Goal: Information Seeking & Learning: Find contact information

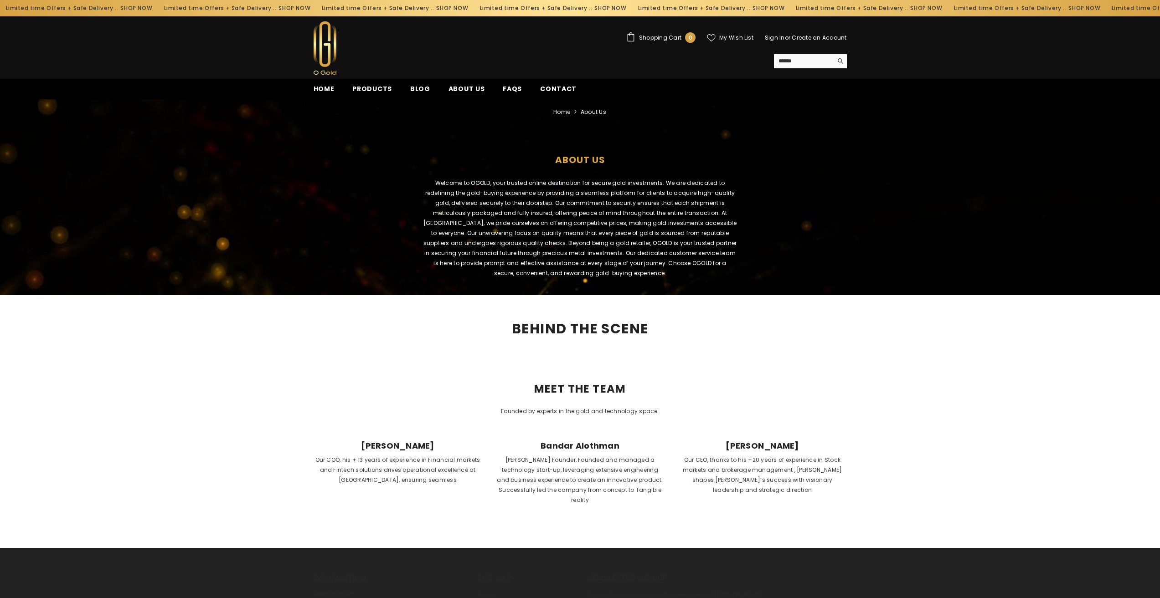
click at [460, 86] on span "About us" at bounding box center [466, 89] width 36 height 10
click at [456, 87] on span "About us" at bounding box center [466, 89] width 36 height 10
click at [505, 89] on span "FAQs" at bounding box center [512, 89] width 19 height 10
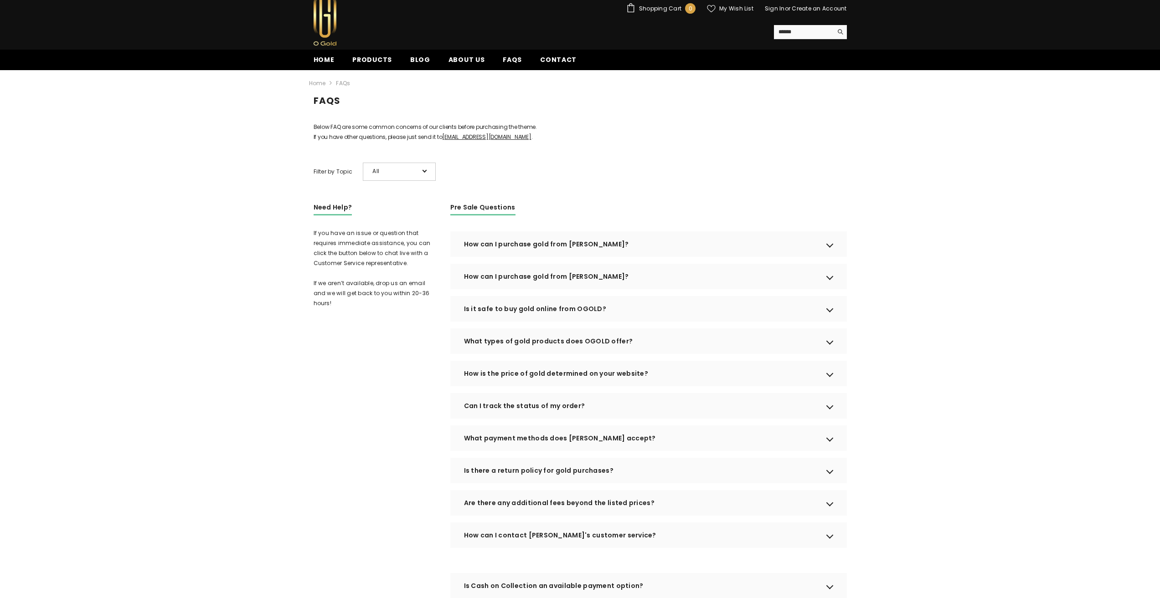
scroll to position [46, 0]
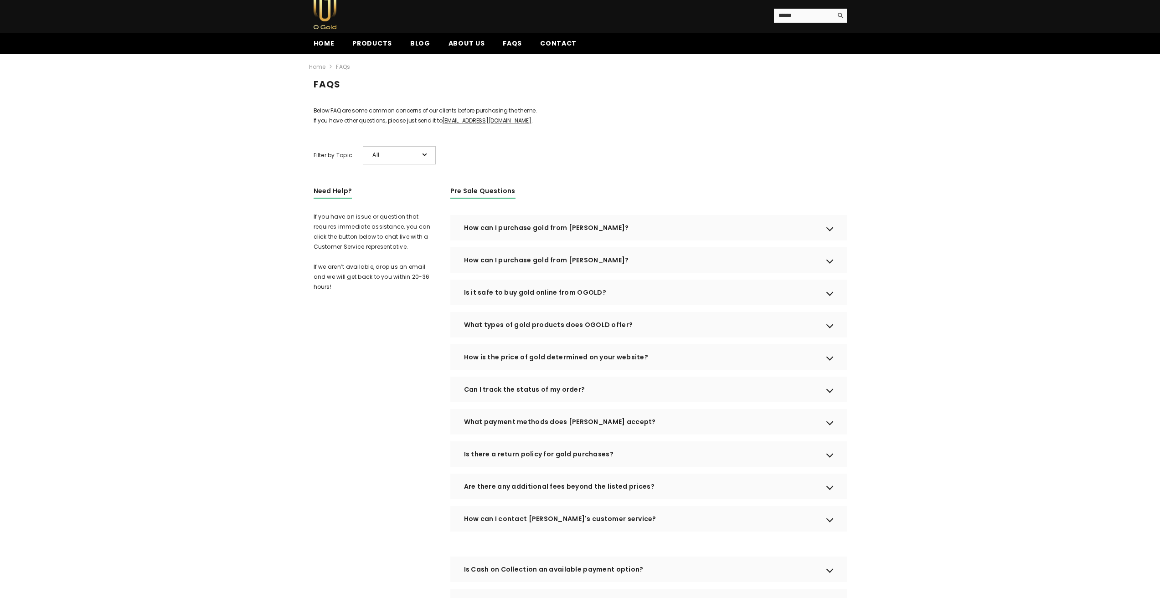
click at [540, 305] on div "Is it safe to buy gold online from OGOLD?" at bounding box center [648, 293] width 397 height 26
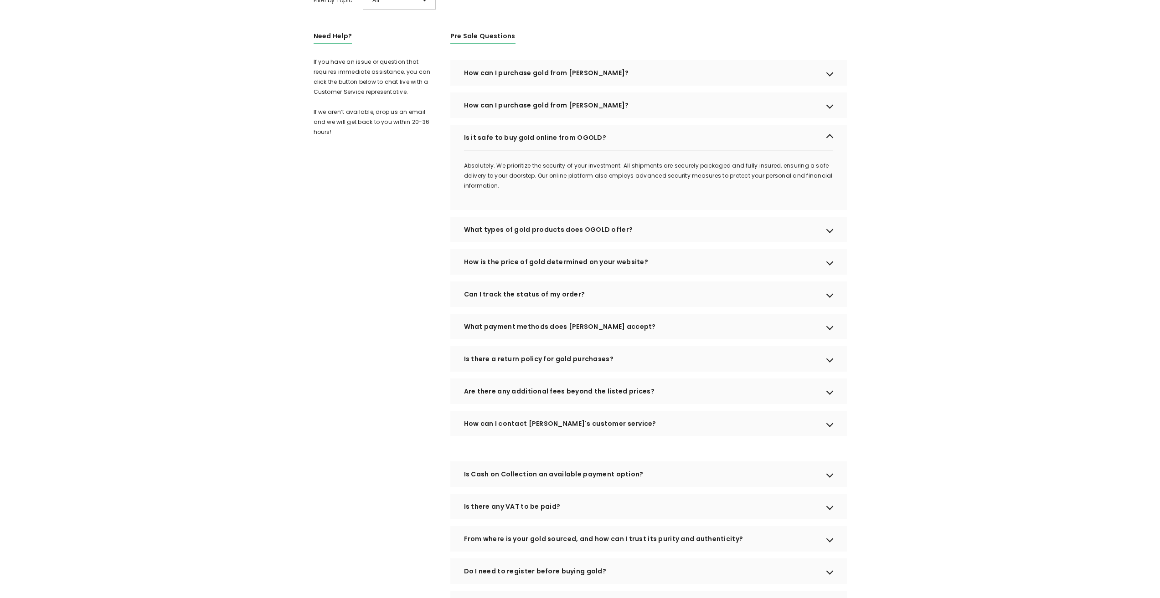
scroll to position [228, 0]
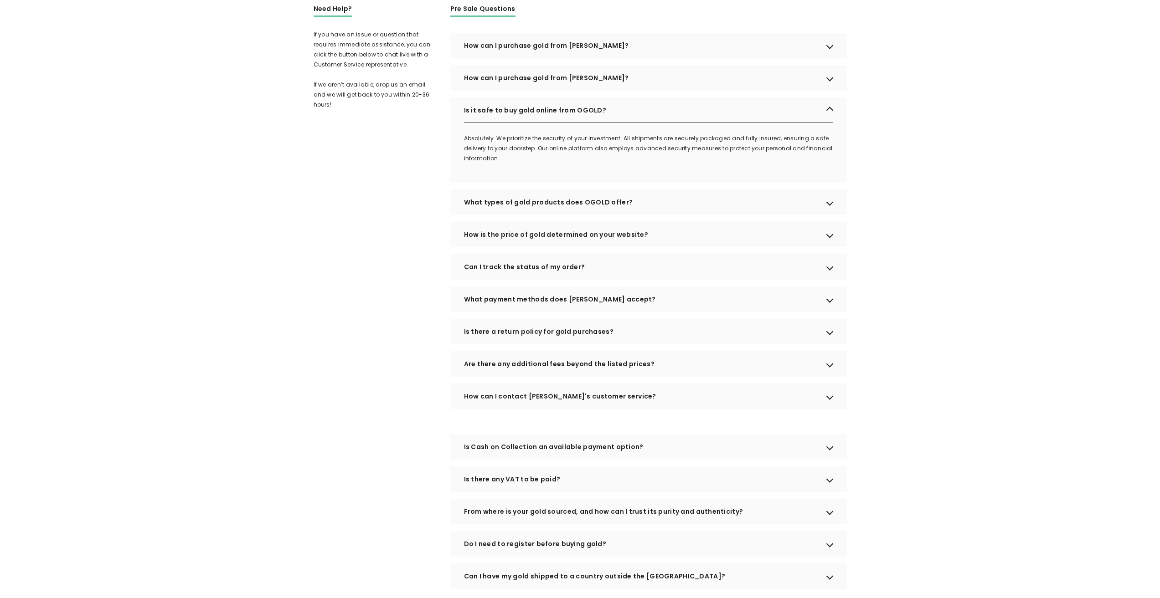
click at [578, 345] on div "Is there a return policy for gold purchases?" at bounding box center [648, 332] width 397 height 26
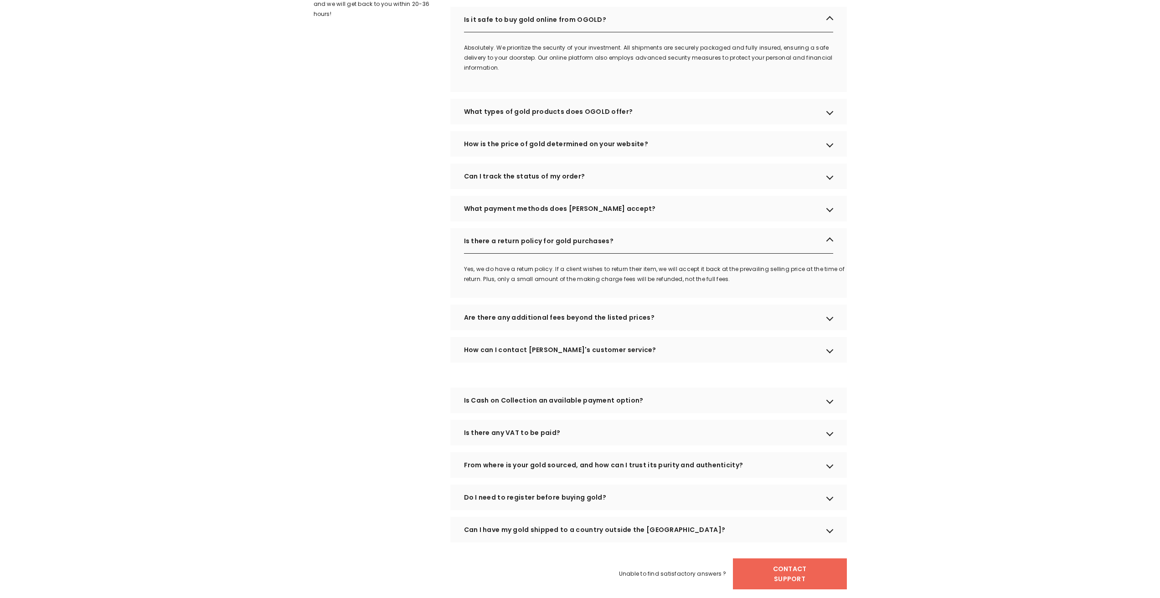
scroll to position [319, 0]
click at [523, 330] on div "Are there any additional fees beyond the listed prices?" at bounding box center [648, 317] width 397 height 26
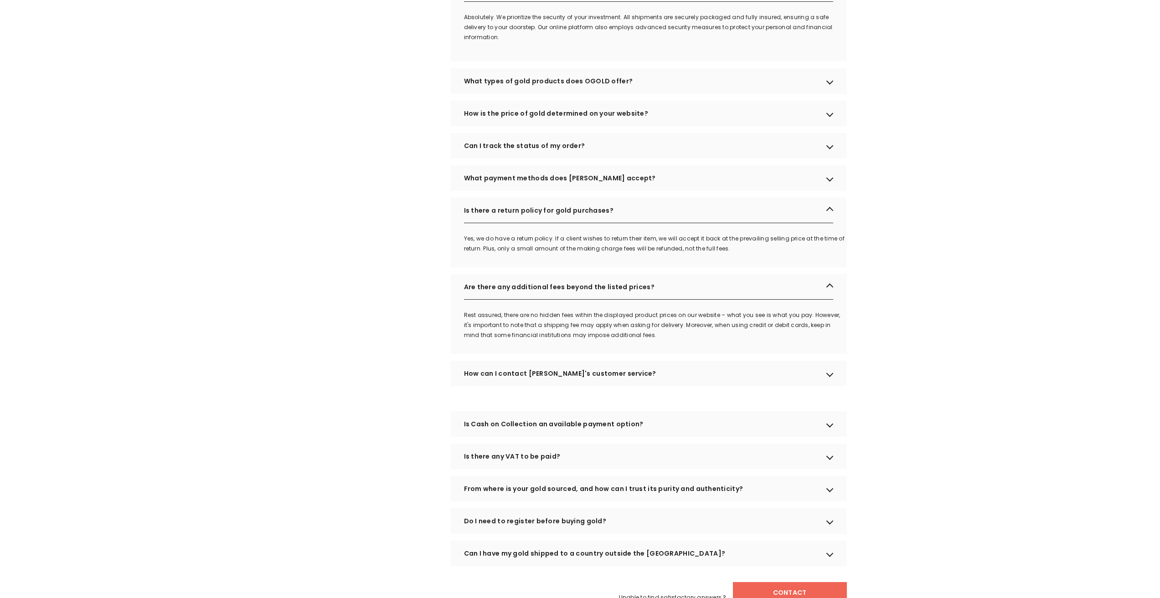
scroll to position [365, 0]
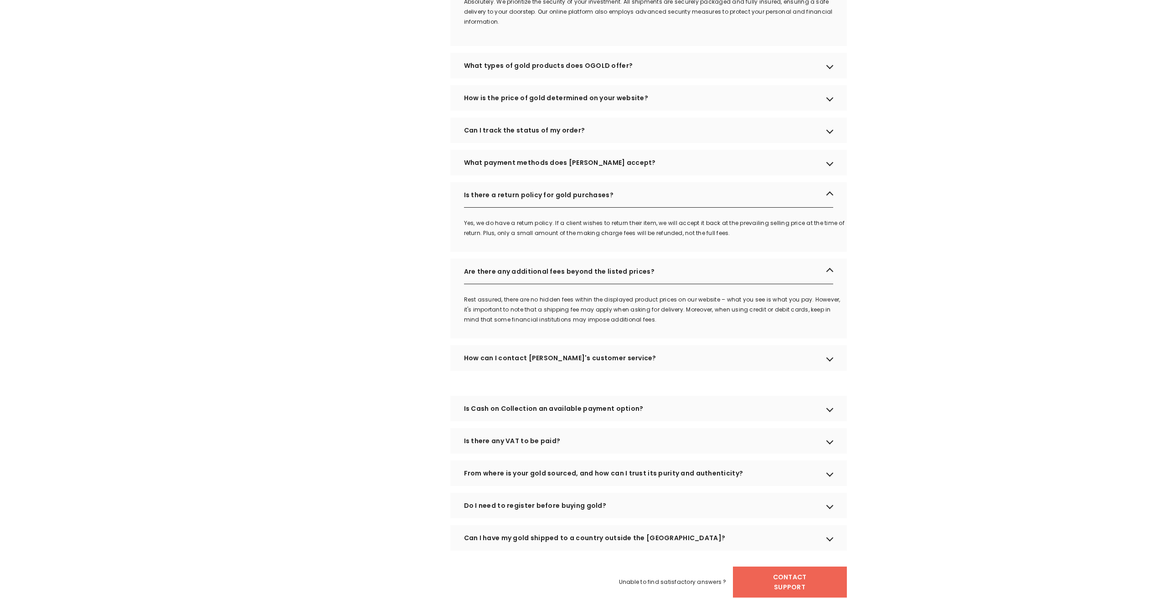
click at [572, 422] on div "Is Cash on Collection an available payment option?" at bounding box center [648, 409] width 397 height 26
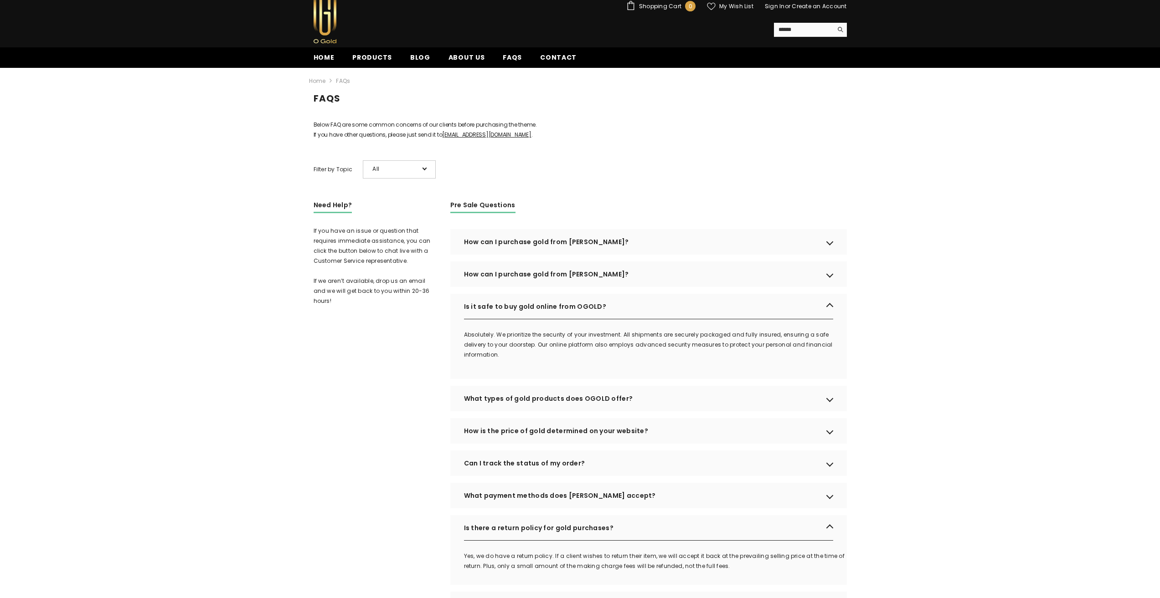
scroll to position [0, 0]
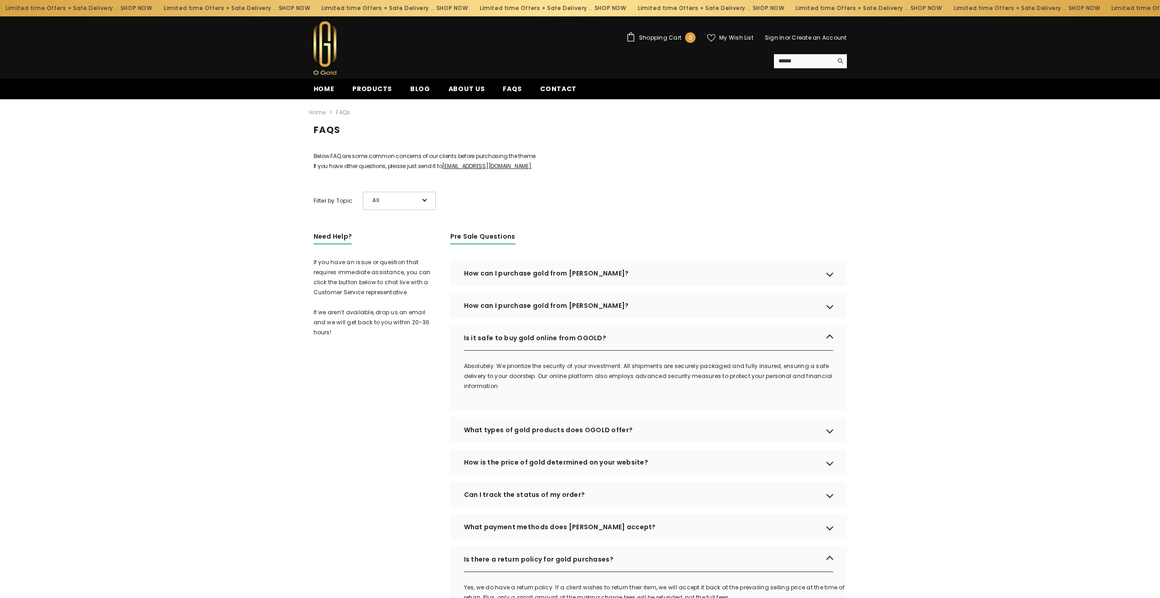
click at [398, 206] on span "All" at bounding box center [395, 201] width 46 height 10
click at [619, 208] on div "Below FAQ are some common concerns of our clients before purchasing the theme. …" at bounding box center [580, 563] width 533 height 824
click at [418, 88] on span "Blog" at bounding box center [420, 89] width 20 height 10
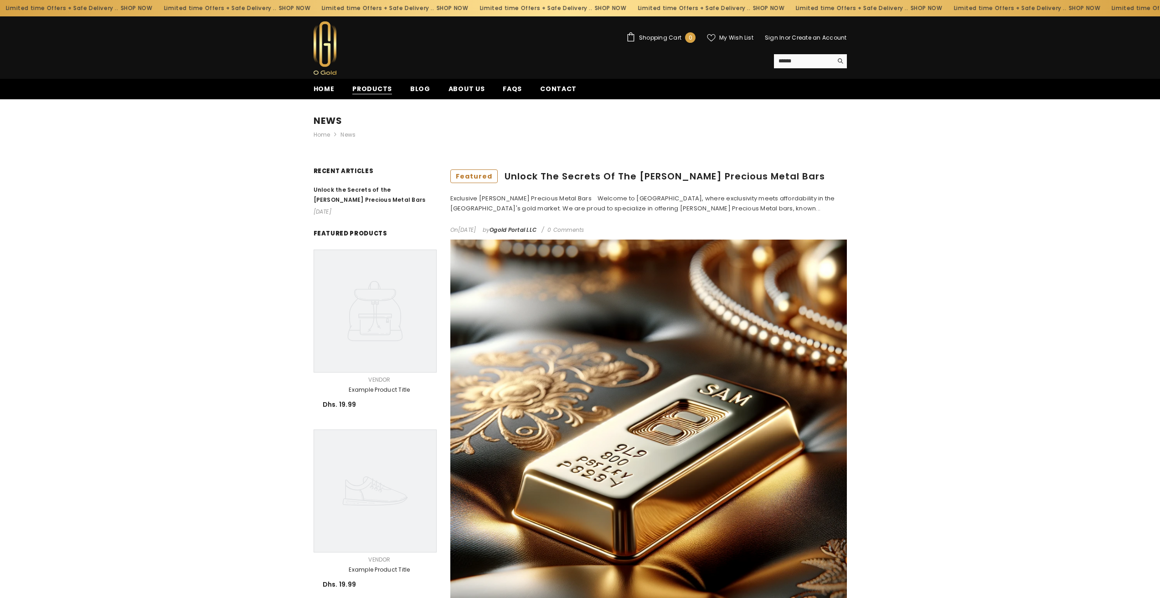
click at [361, 87] on span "Products" at bounding box center [372, 89] width 40 height 10
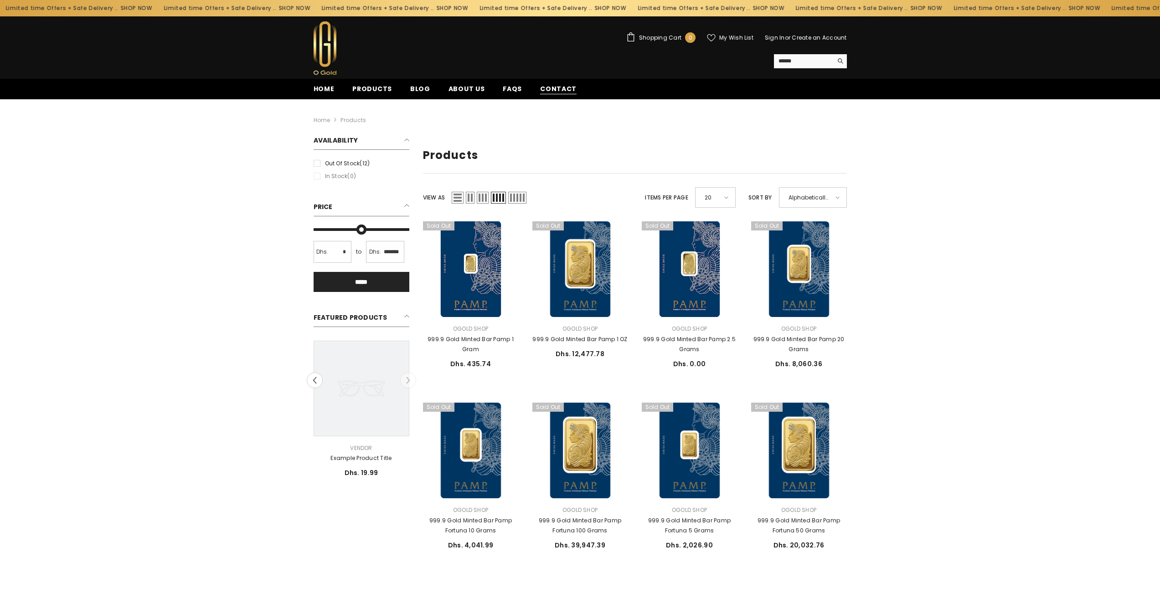
click at [550, 89] on span "Contact" at bounding box center [558, 89] width 36 height 10
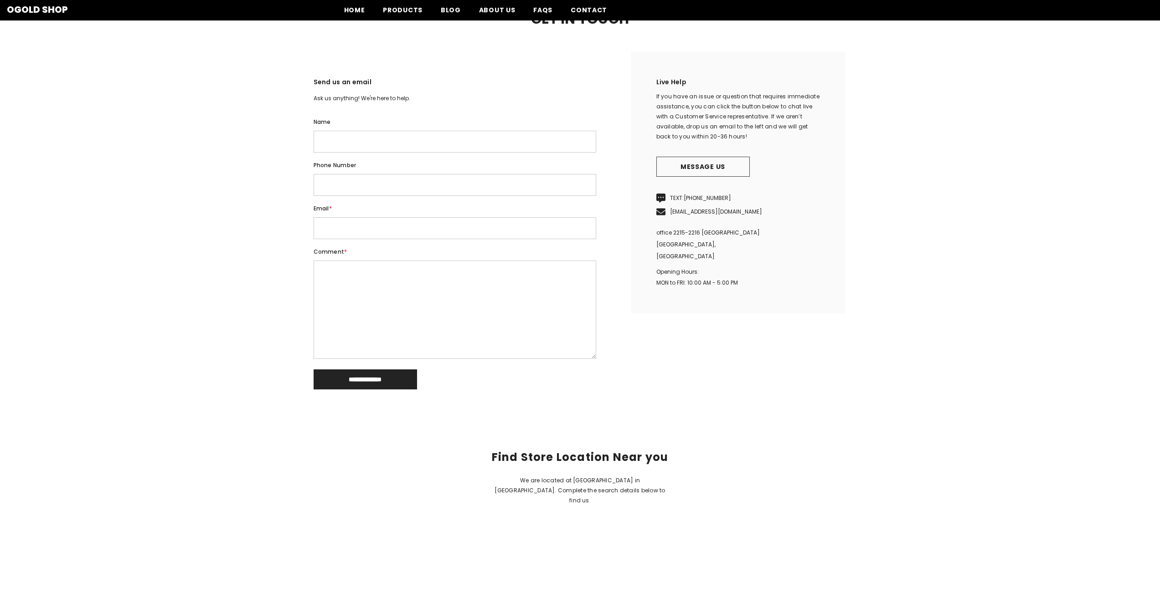
scroll to position [137, 0]
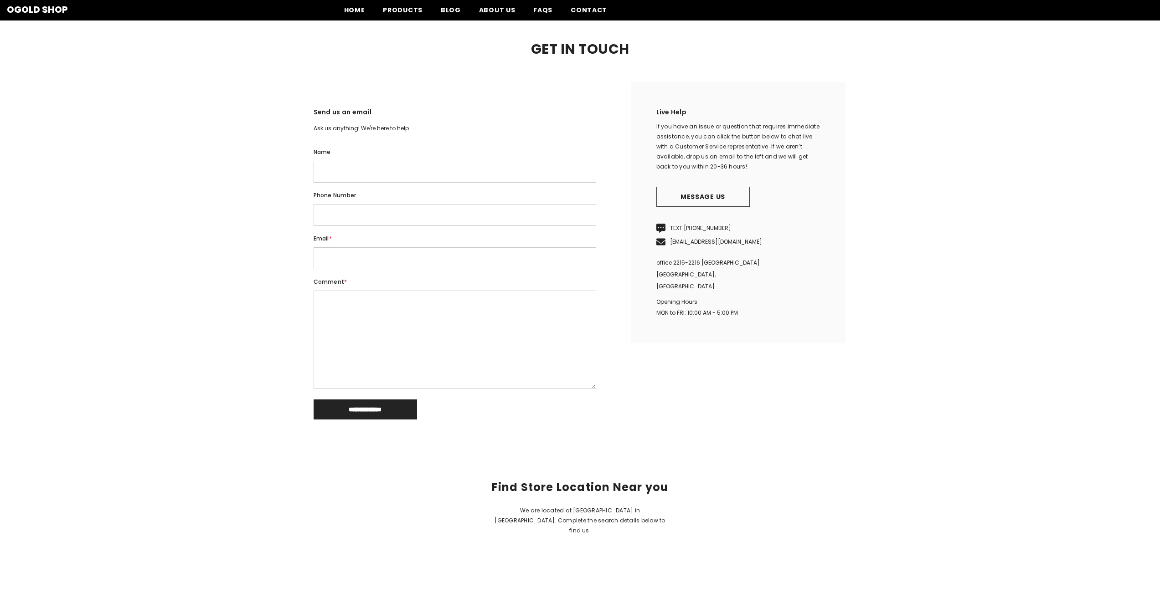
drag, startPoint x: 738, startPoint y: 238, endPoint x: 670, endPoint y: 243, distance: 69.0
click at [670, 235] on p "TEXT: +971 50 647 5170" at bounding box center [738, 229] width 164 height 14
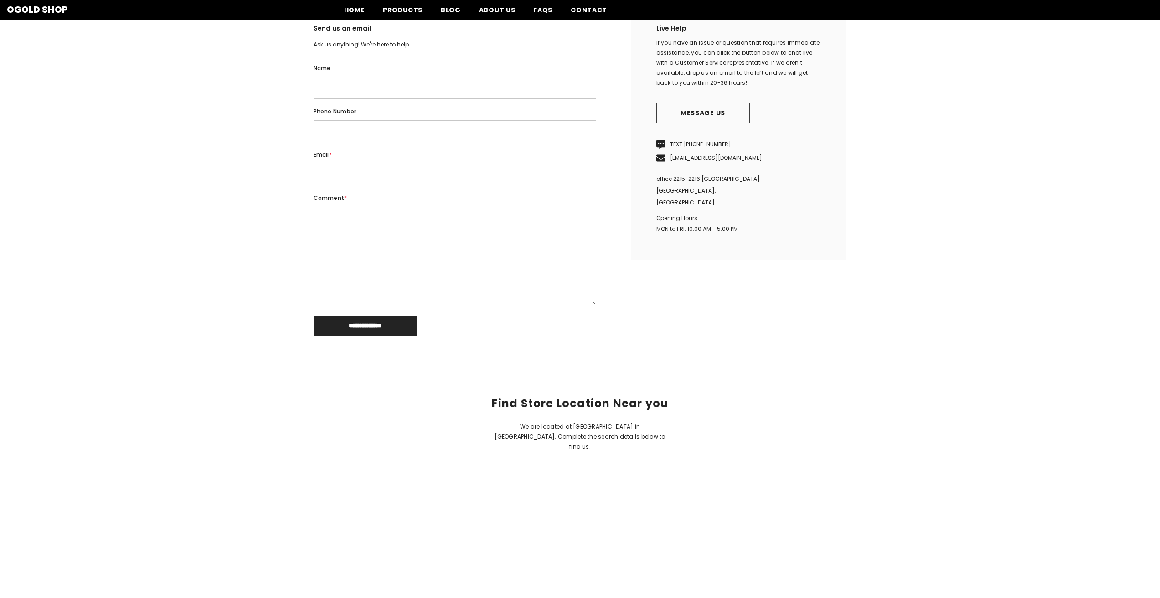
scroll to position [91, 0]
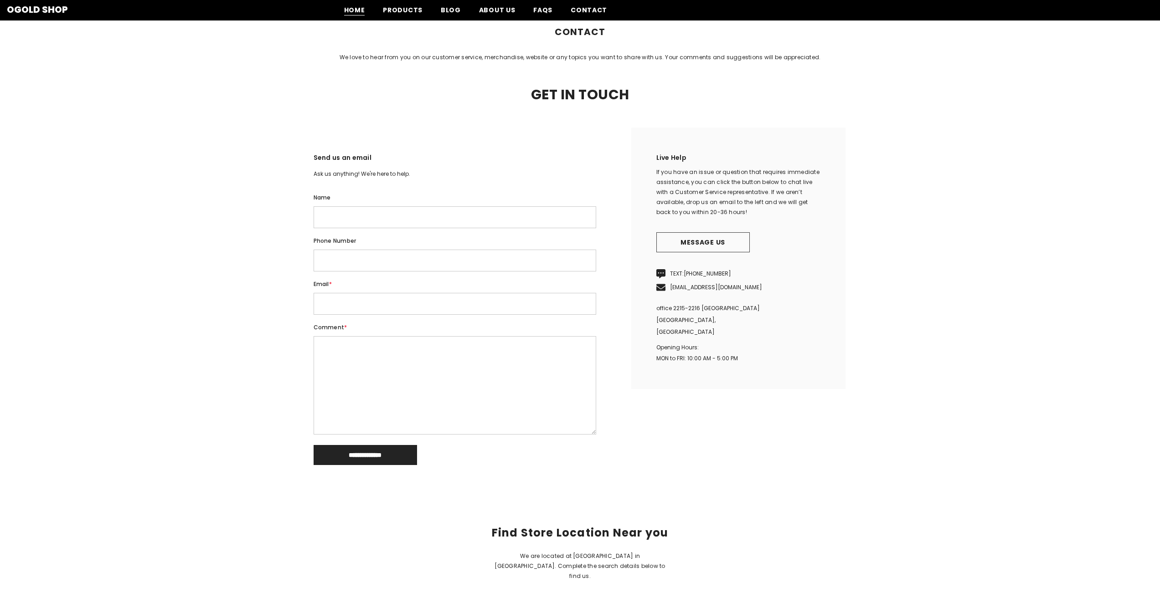
click at [362, 7] on span "Home" at bounding box center [354, 10] width 21 height 10
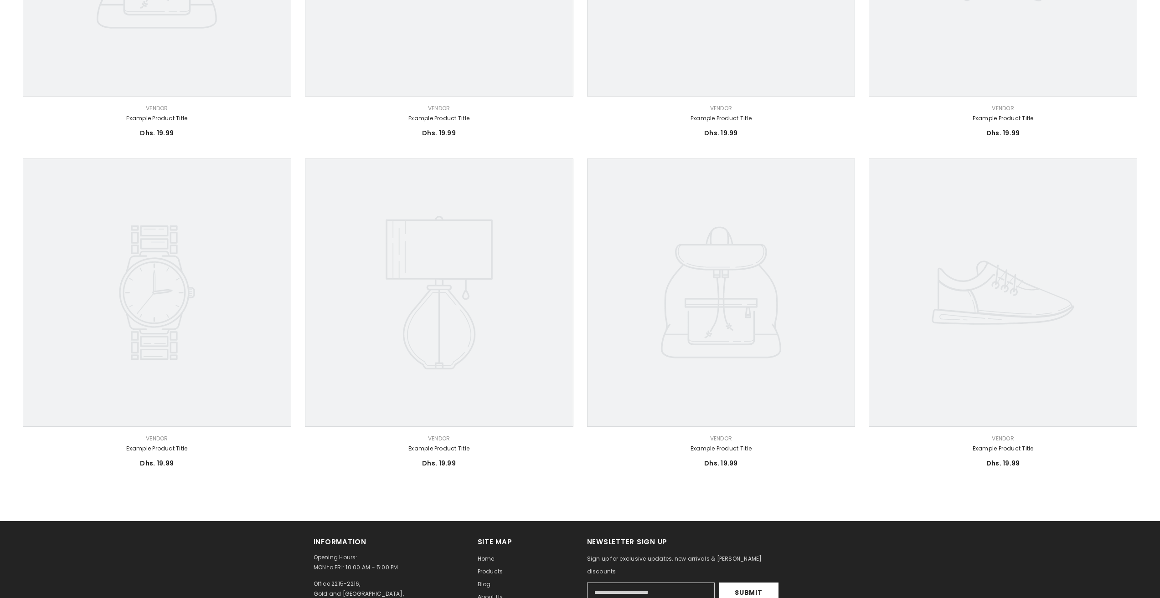
scroll to position [684, 0]
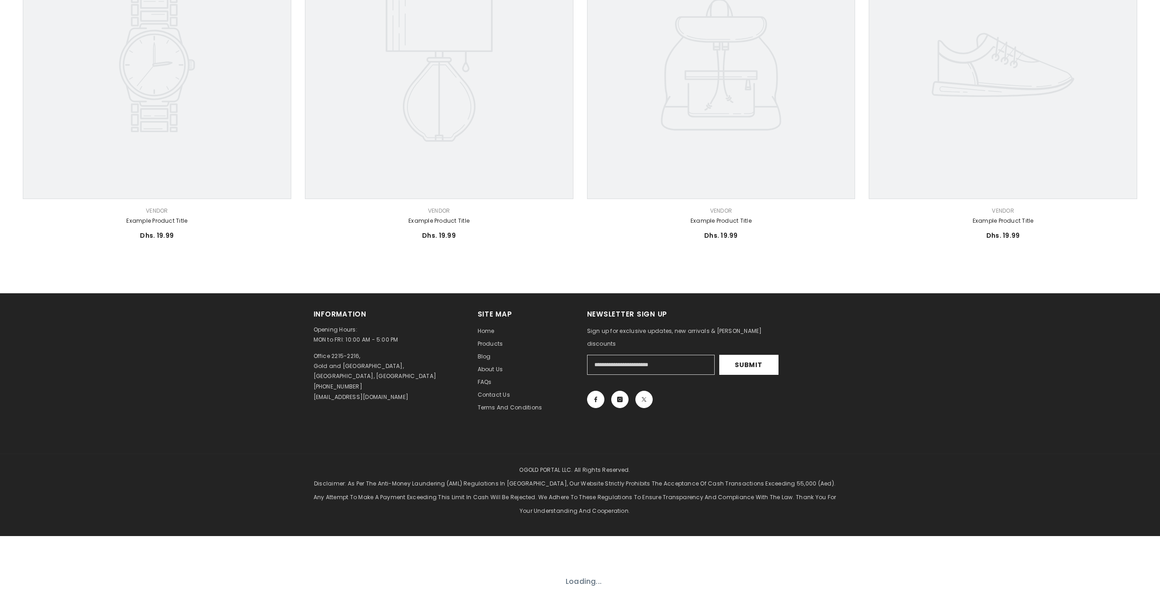
drag, startPoint x: 369, startPoint y: 387, endPoint x: 319, endPoint y: 394, distance: 50.6
click at [315, 390] on div "[PHONE_NUMBER]" at bounding box center [389, 387] width 150 height 10
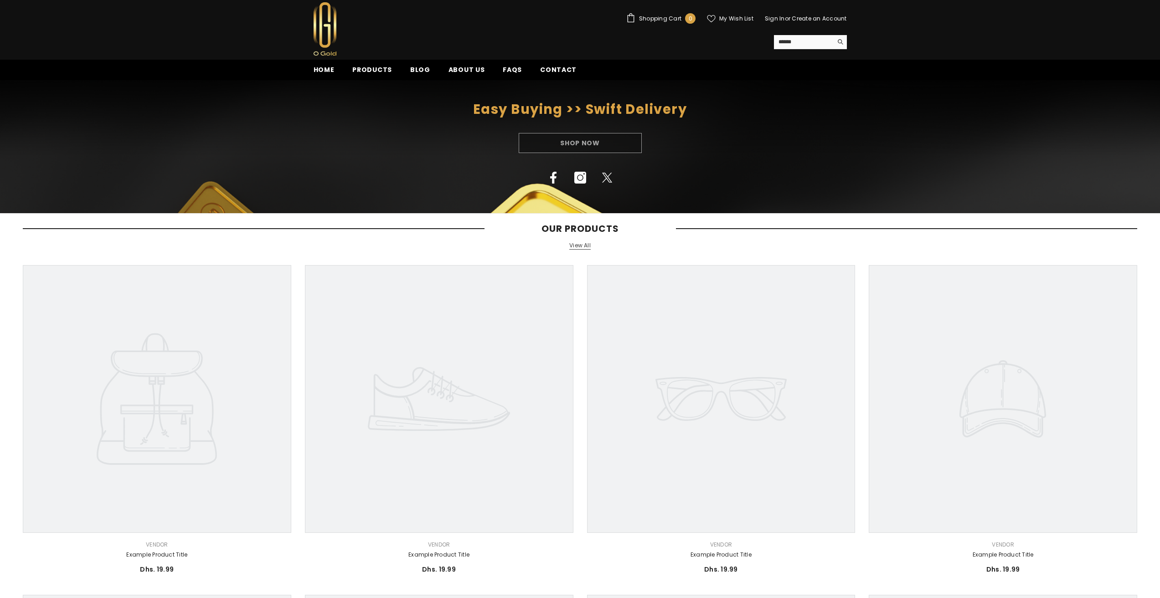
scroll to position [0, 0]
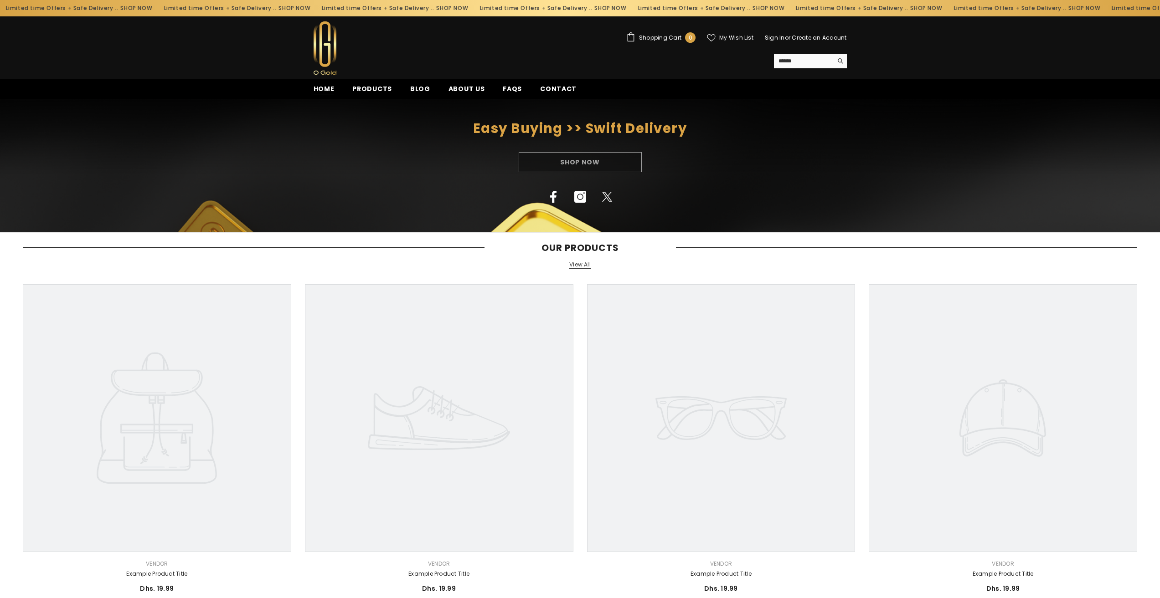
click at [322, 93] on span "Home" at bounding box center [324, 89] width 21 height 10
click at [370, 90] on span "Products" at bounding box center [372, 89] width 40 height 10
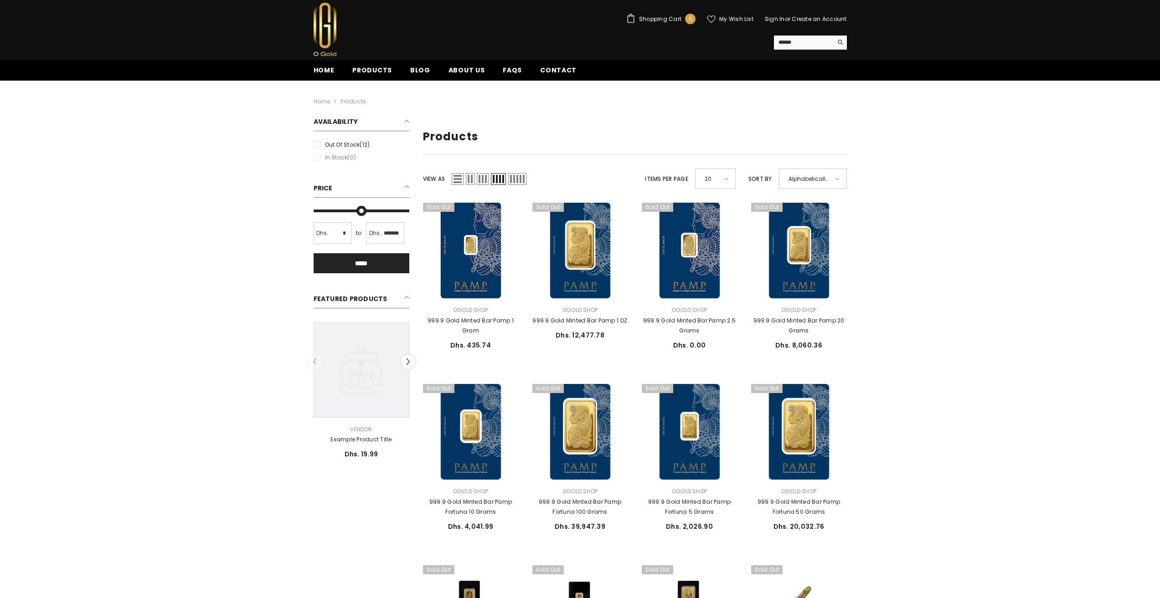
scroll to position [18, 0]
